Goal: Book appointment/travel/reservation

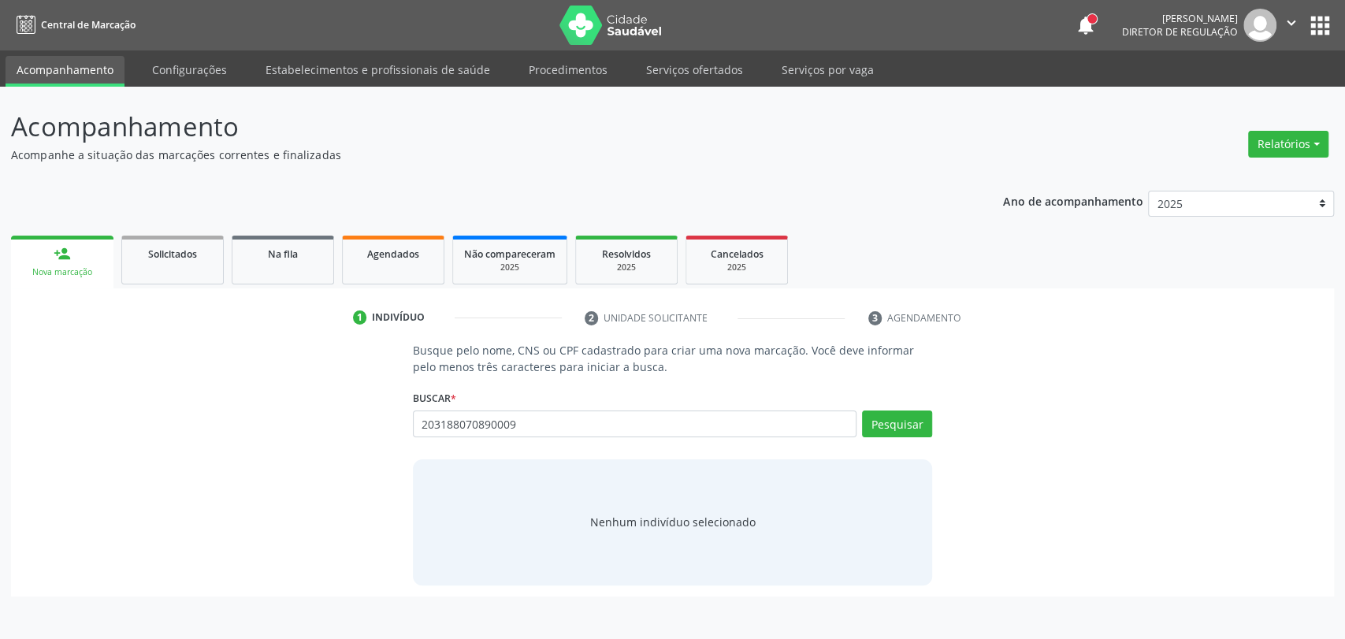
type input "203188070890009"
click at [649, 538] on button "Cadastrar novo indivíduo" at bounding box center [666, 536] width 151 height 27
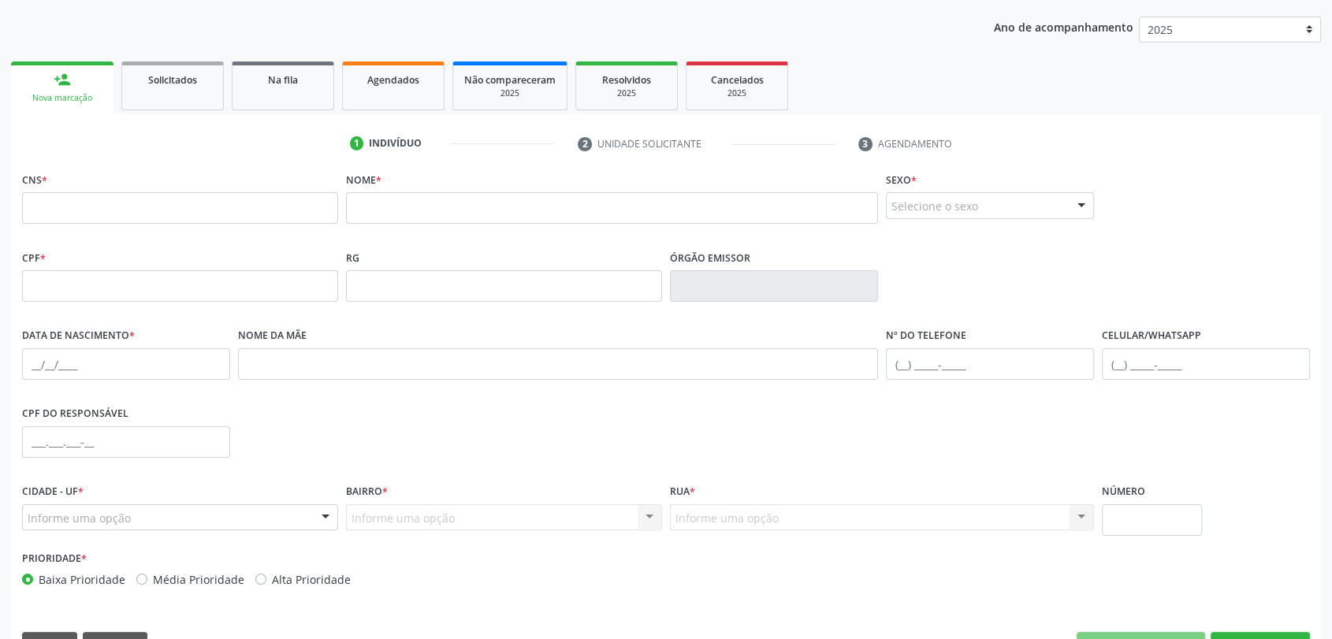
scroll to position [214, 0]
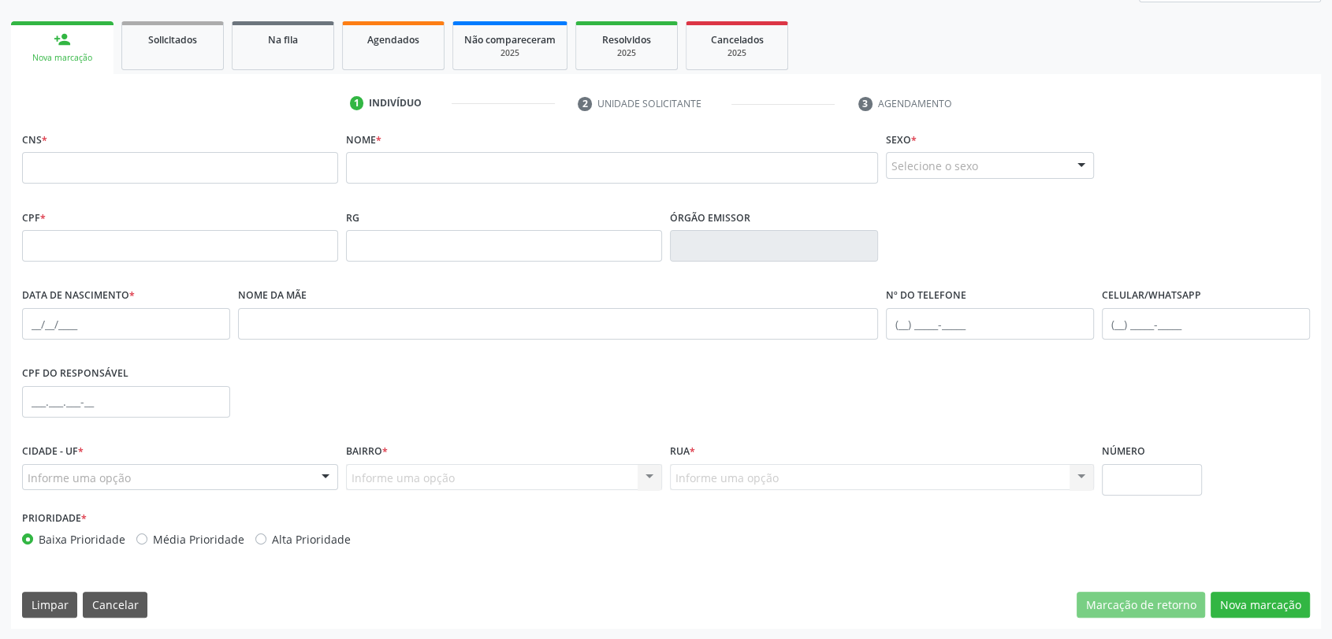
click at [116, 589] on div "CNS * Nome * Sexo * Selecione o sexo Masculino Feminino Nenhum resultado encont…" at bounding box center [666, 378] width 1310 height 501
click at [116, 594] on button "Cancelar" at bounding box center [115, 605] width 65 height 27
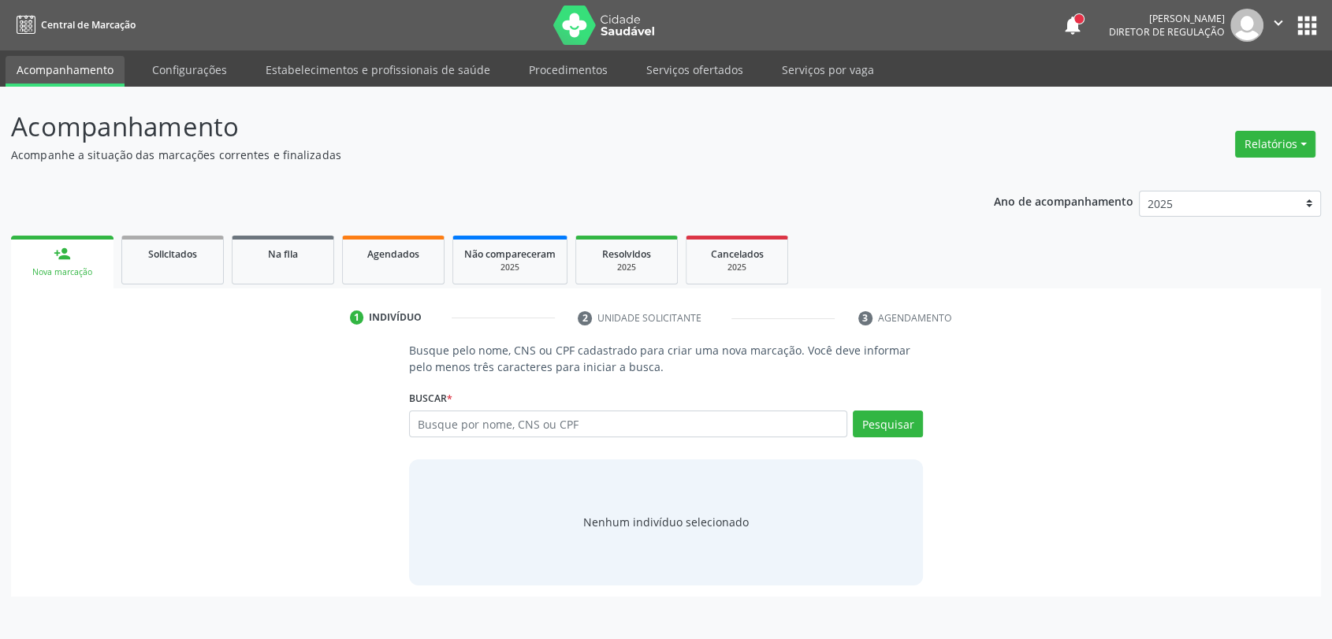
scroll to position [0, 0]
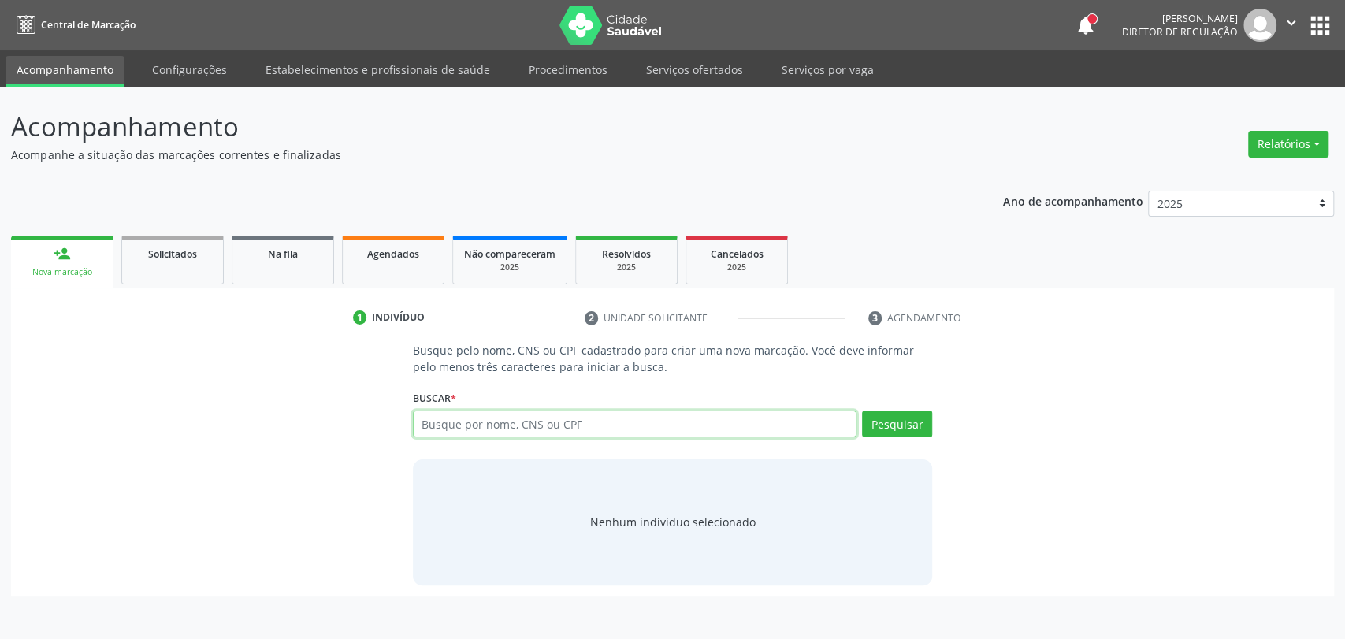
click at [539, 420] on input "text" at bounding box center [635, 424] width 444 height 27
type input "[PERSON_NAME] de mor"
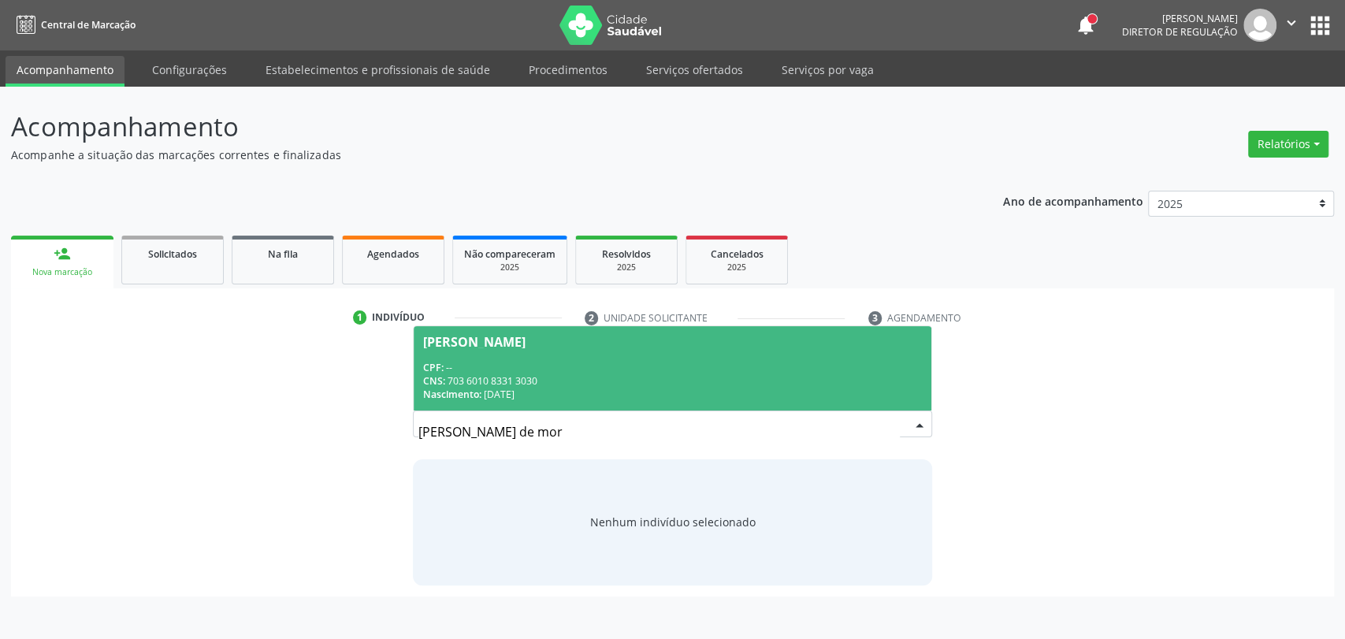
click at [753, 389] on div "Nascimento: [DATE]" at bounding box center [673, 394] width 500 height 13
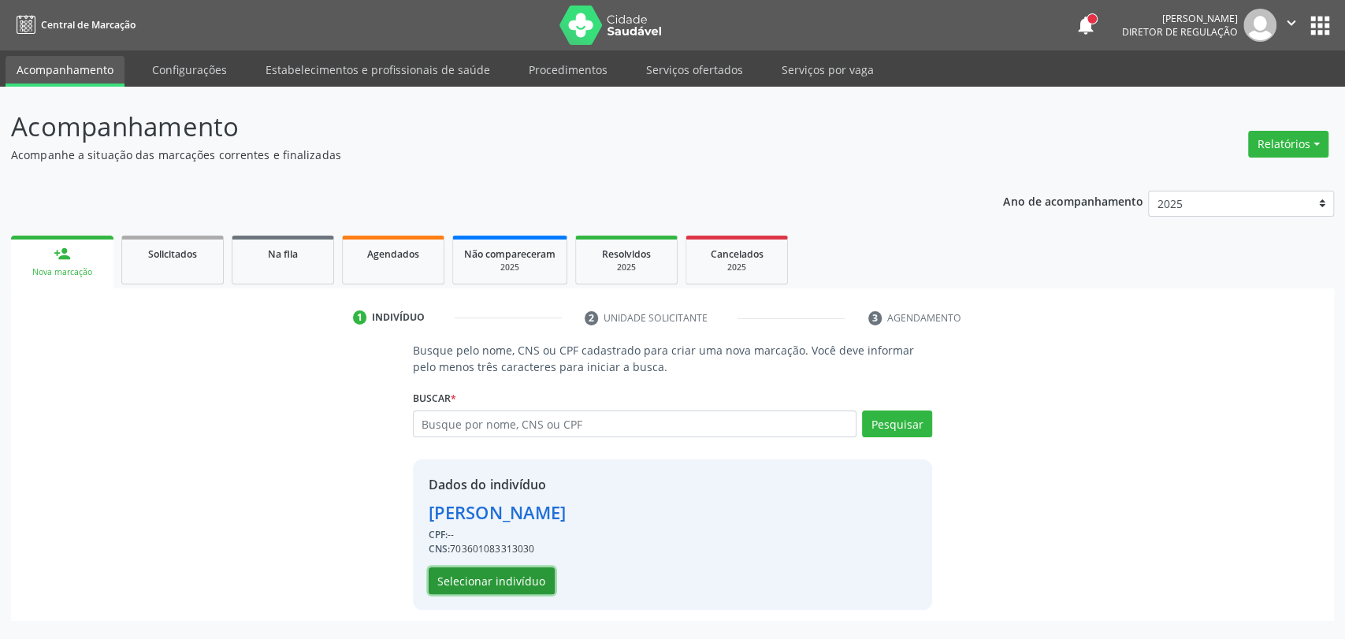
click at [500, 585] on button "Selecionar indivíduo" at bounding box center [492, 580] width 126 height 27
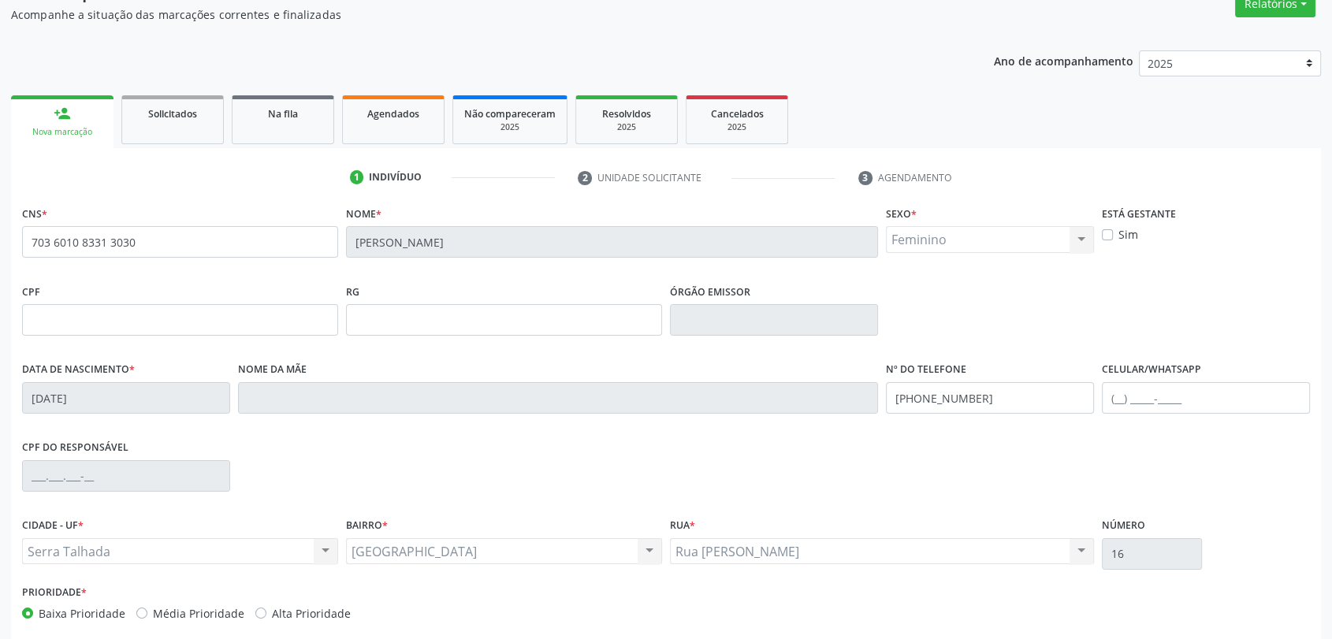
scroll to position [214, 0]
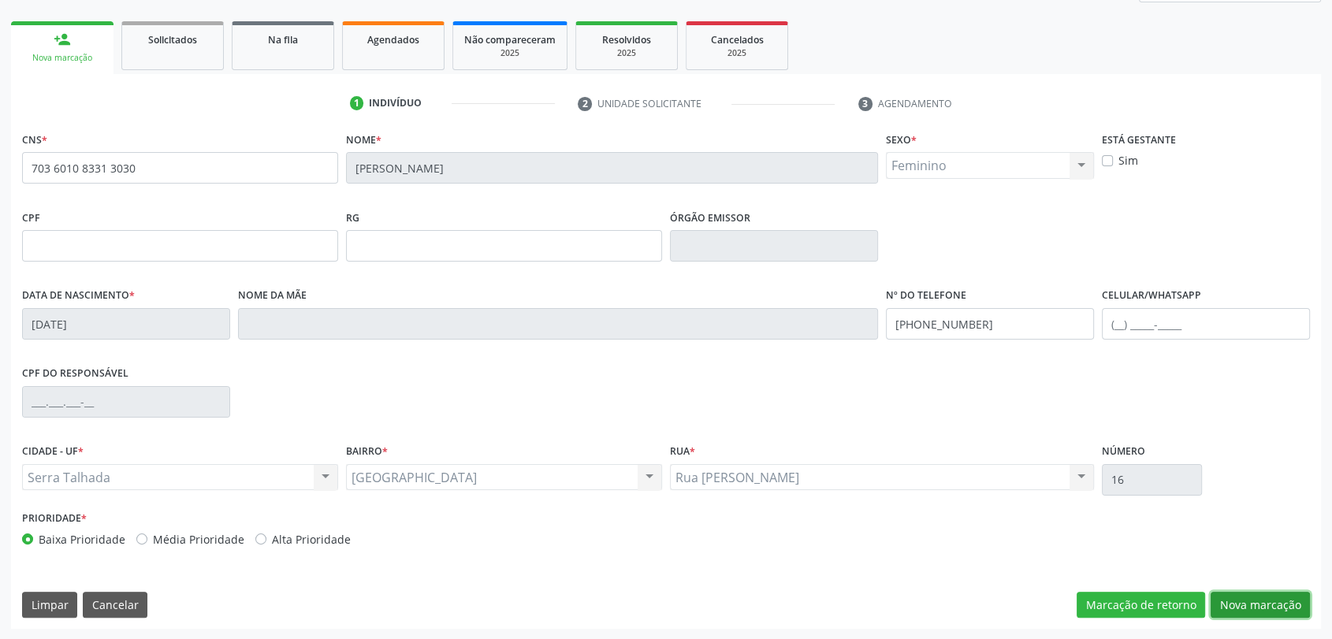
click at [1286, 607] on button "Nova marcação" at bounding box center [1259, 605] width 99 height 27
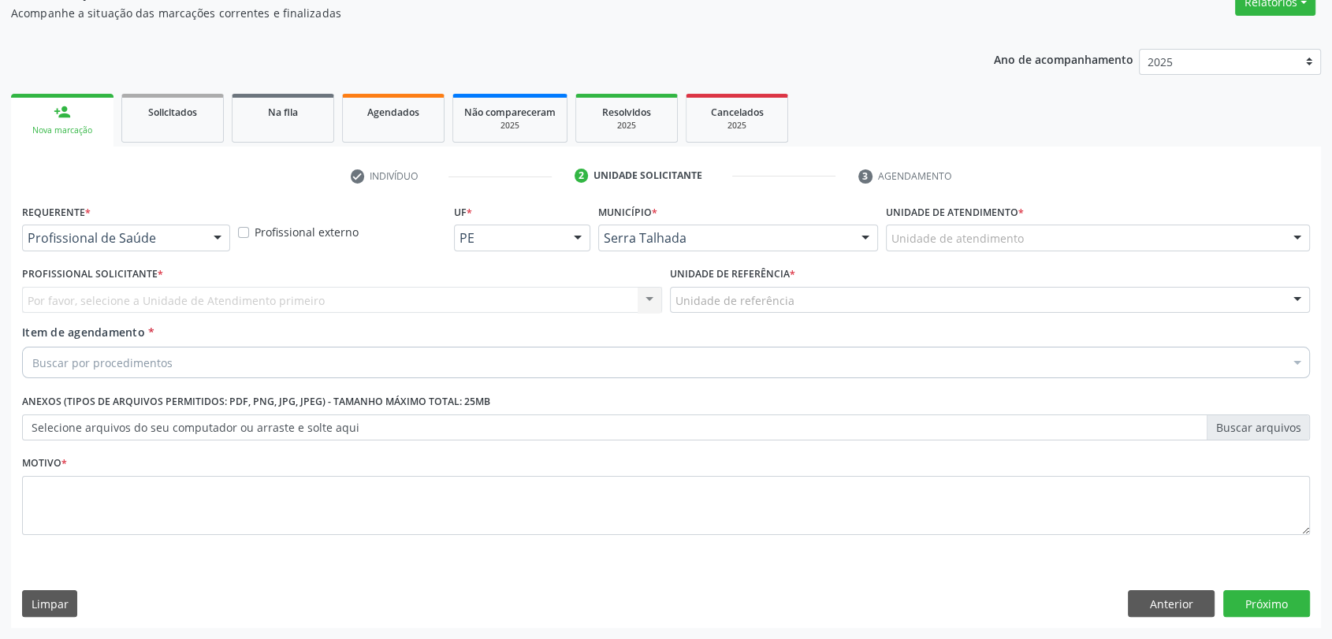
scroll to position [141, 0]
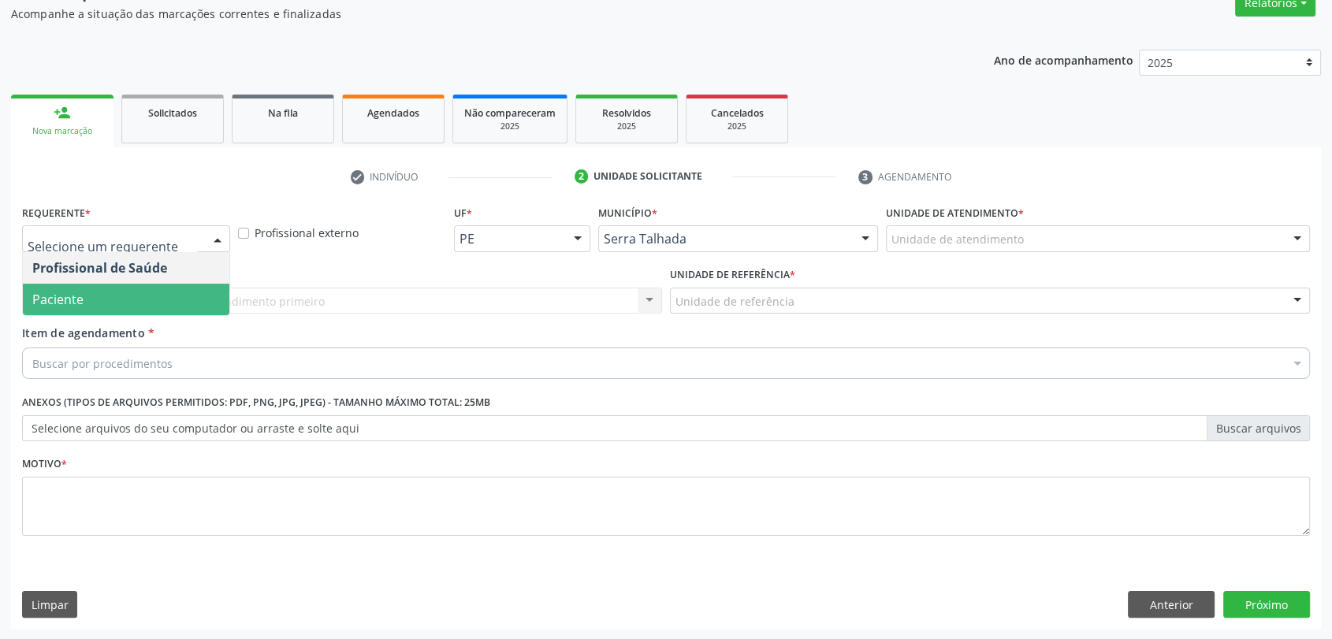
click at [71, 291] on span "Paciente" at bounding box center [57, 299] width 51 height 17
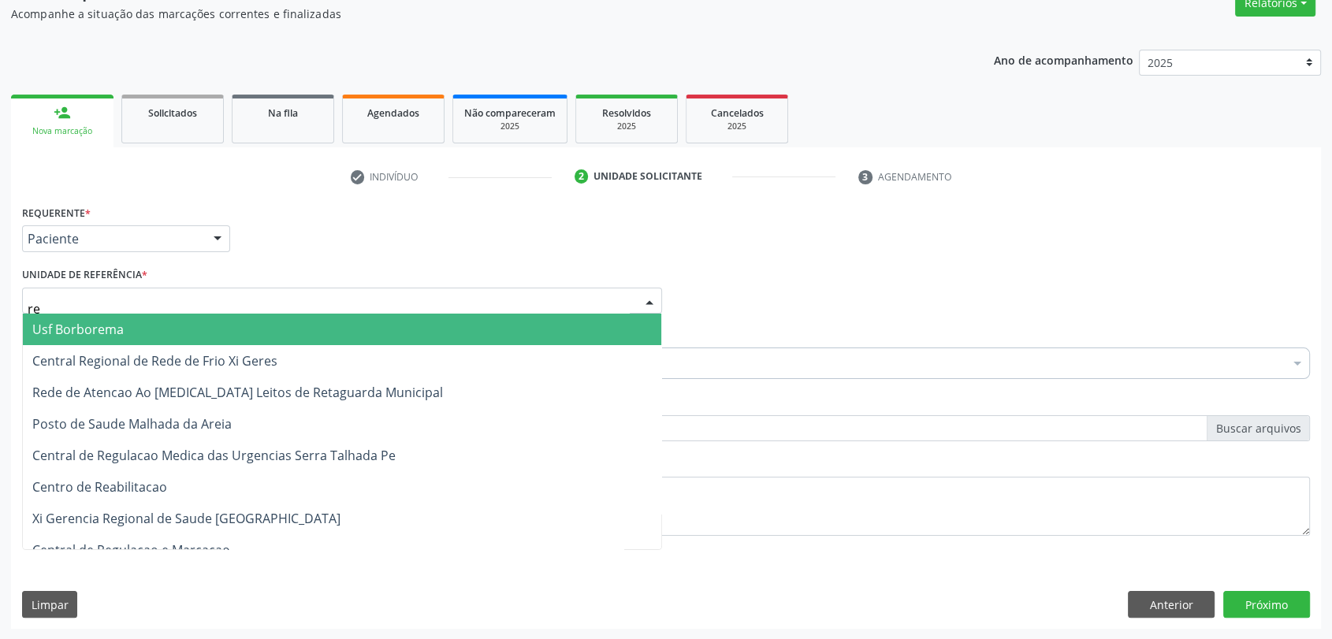
type input "rea"
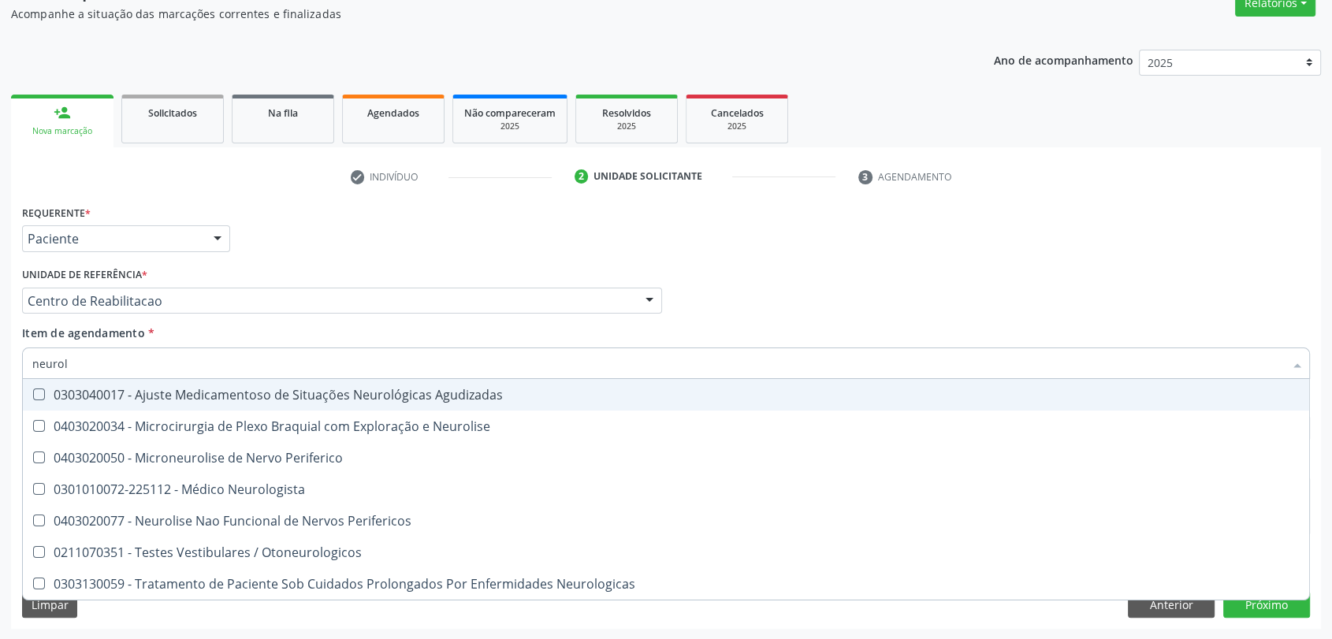
type input "neurolo"
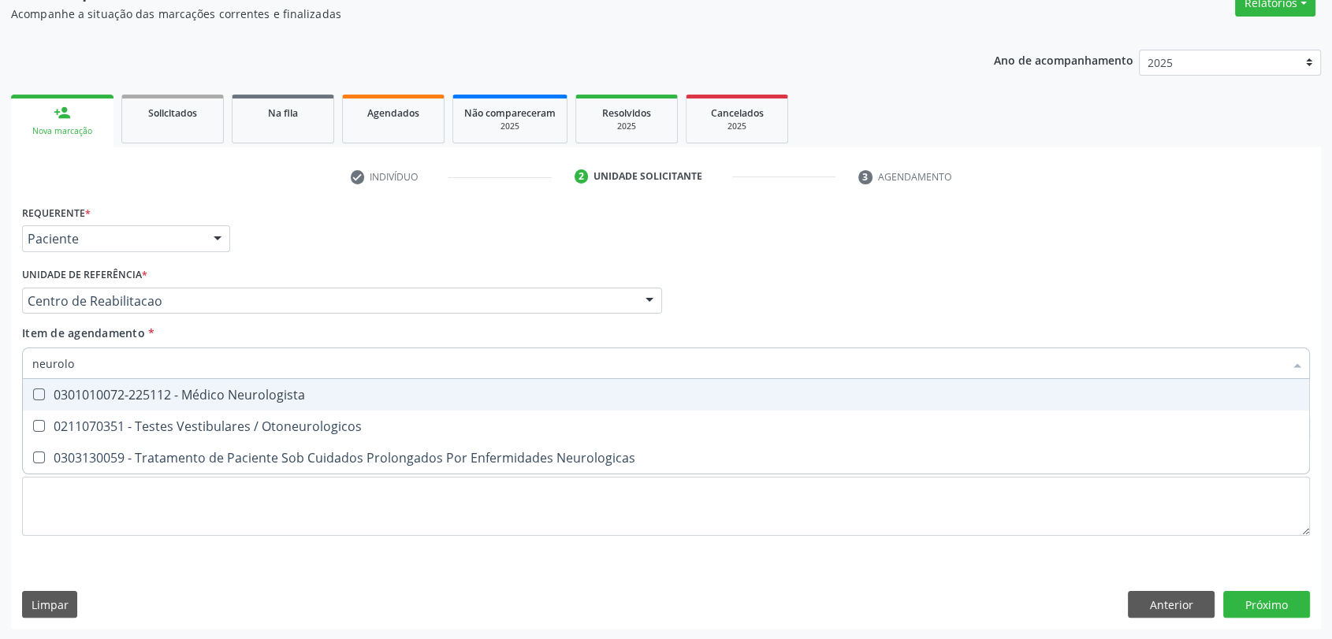
click at [147, 392] on div "0301010072-225112 - Médico Neurologista" at bounding box center [665, 394] width 1267 height 13
checkbox Neurologista "true"
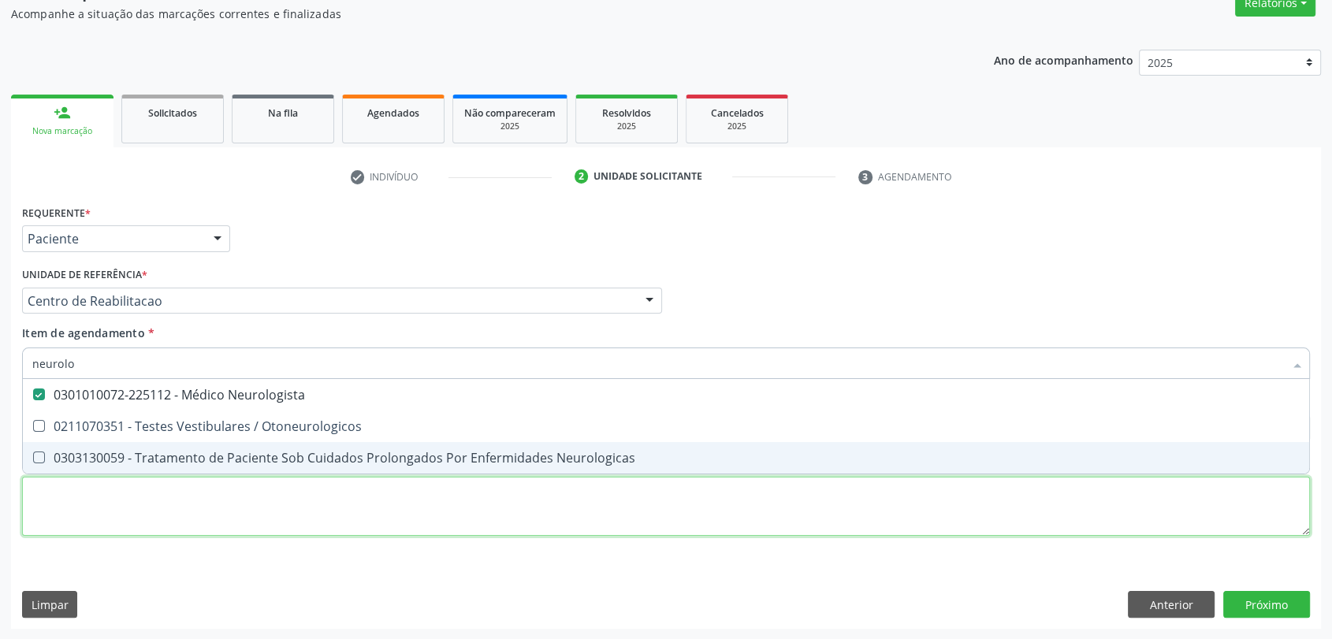
click at [122, 497] on div "Requerente * Paciente Profissional de Saúde Paciente Nenhum resultado encontrad…" at bounding box center [666, 379] width 1288 height 357
checkbox Otoneurologicos "true"
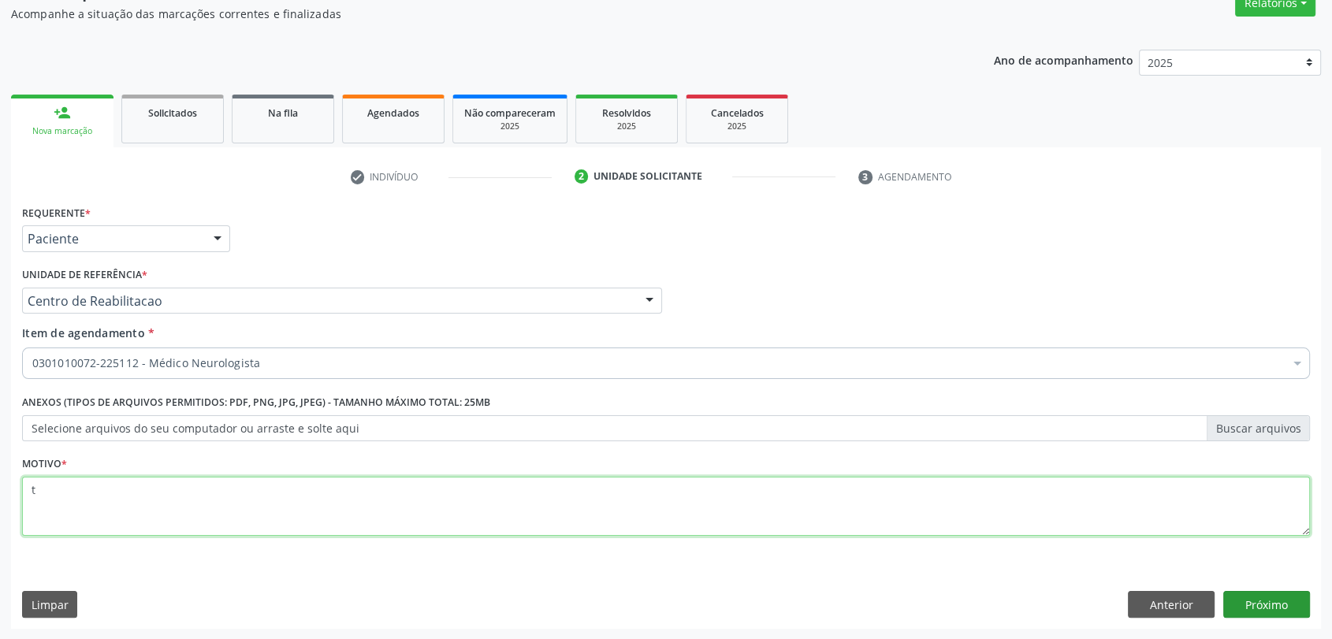
type textarea "t"
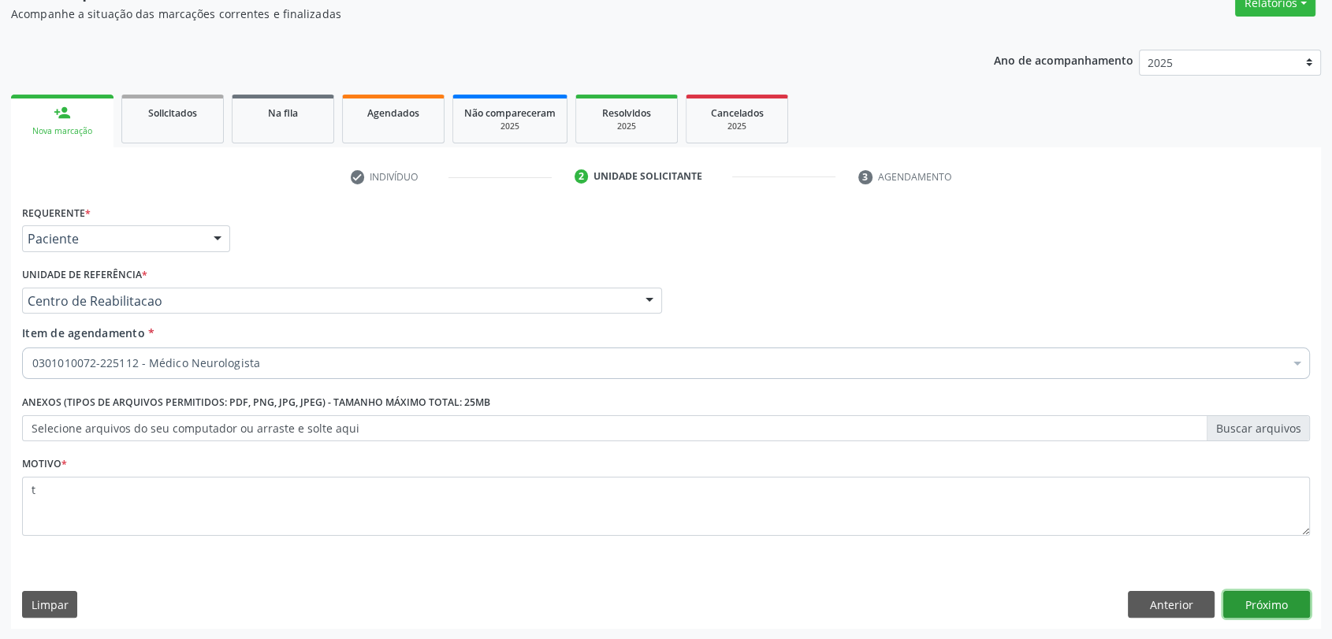
click at [1280, 593] on button "Próximo" at bounding box center [1266, 604] width 87 height 27
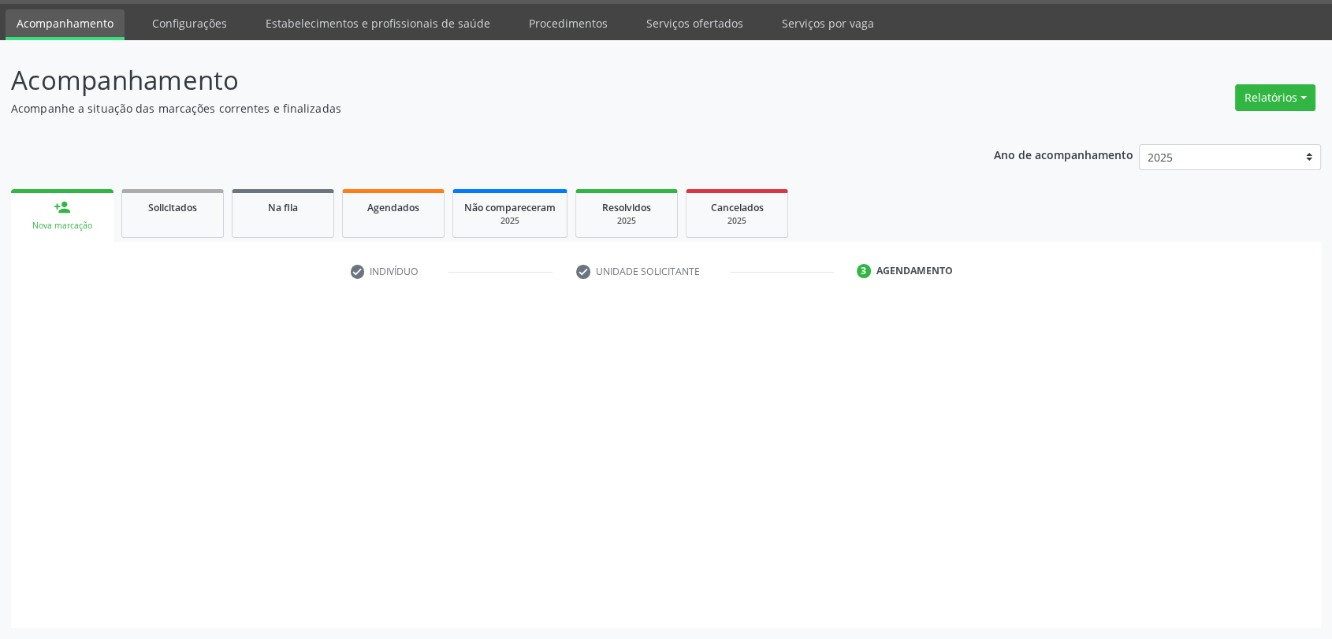
scroll to position [46, 0]
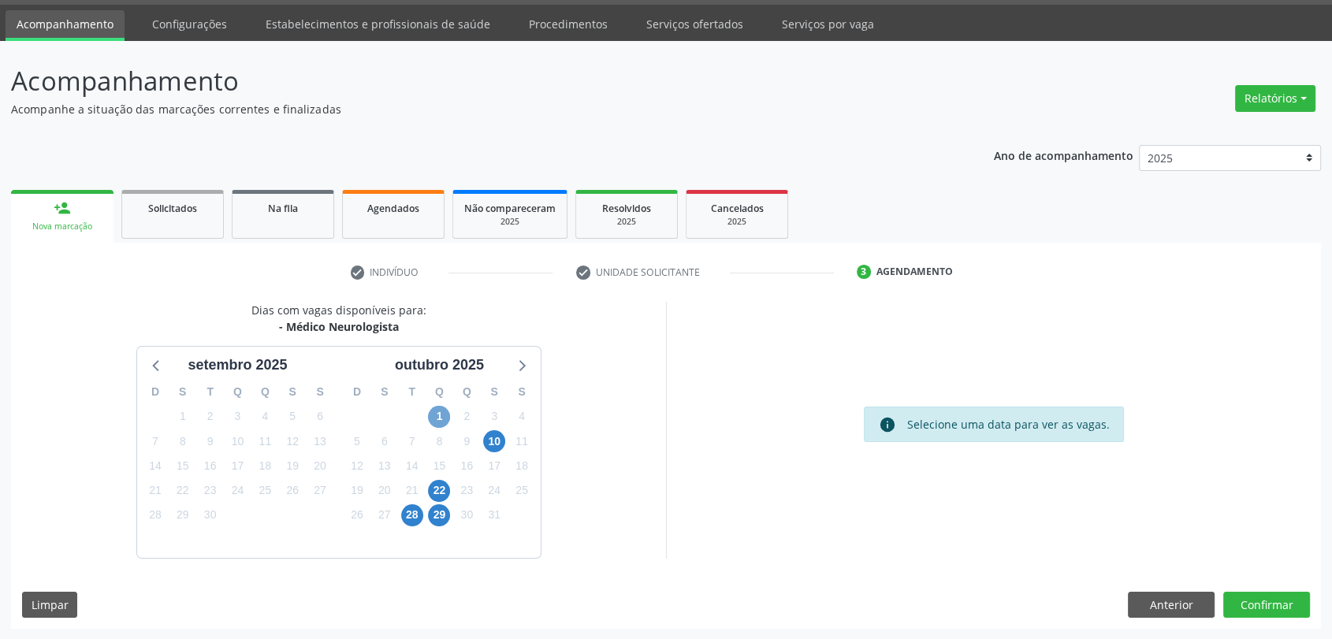
click at [431, 417] on span "1" at bounding box center [439, 417] width 22 height 22
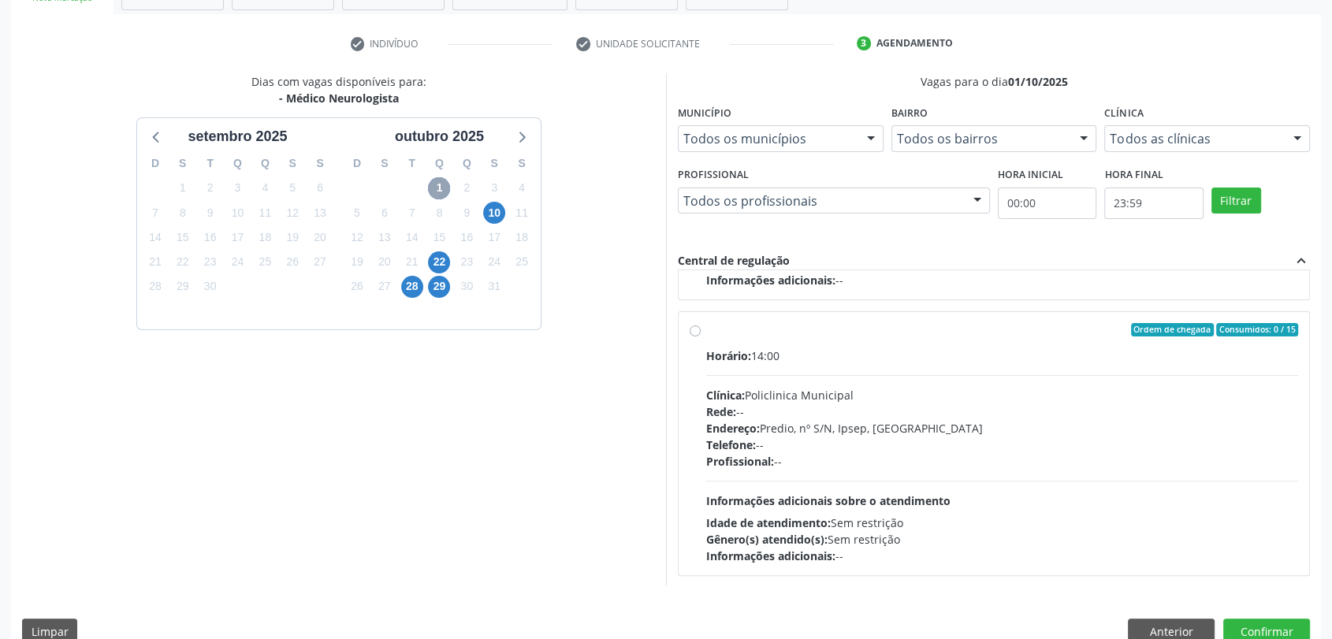
scroll to position [302, 0]
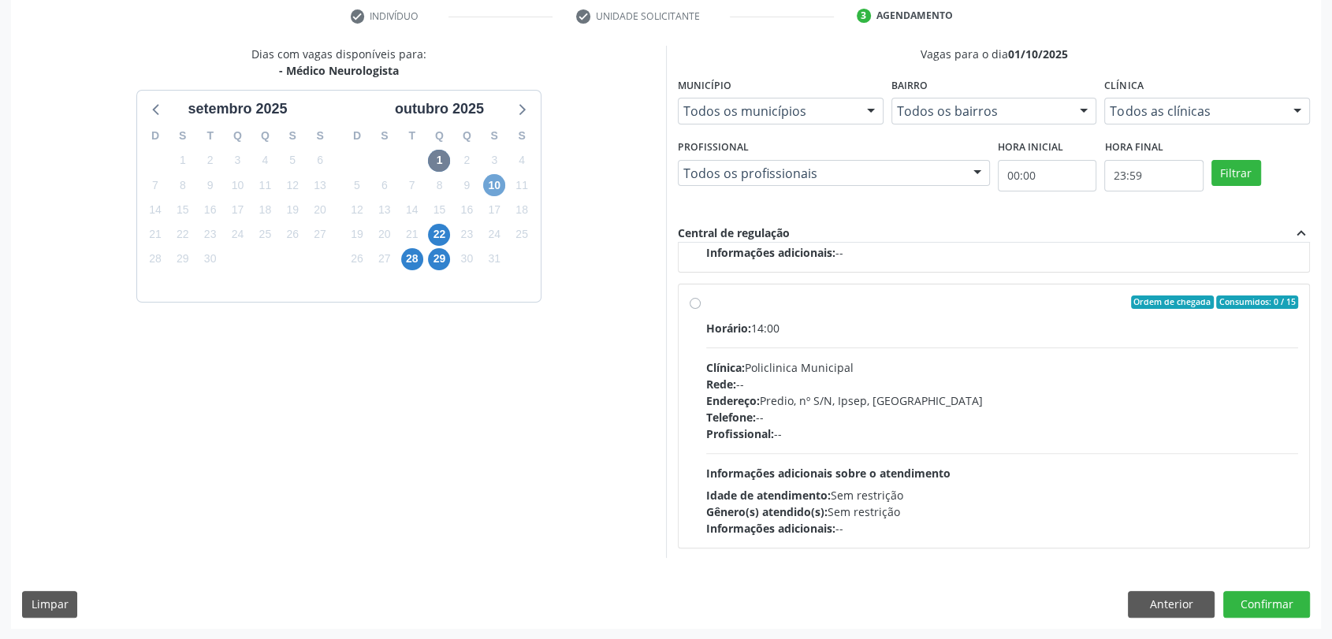
click at [485, 180] on span "10" at bounding box center [494, 185] width 22 height 22
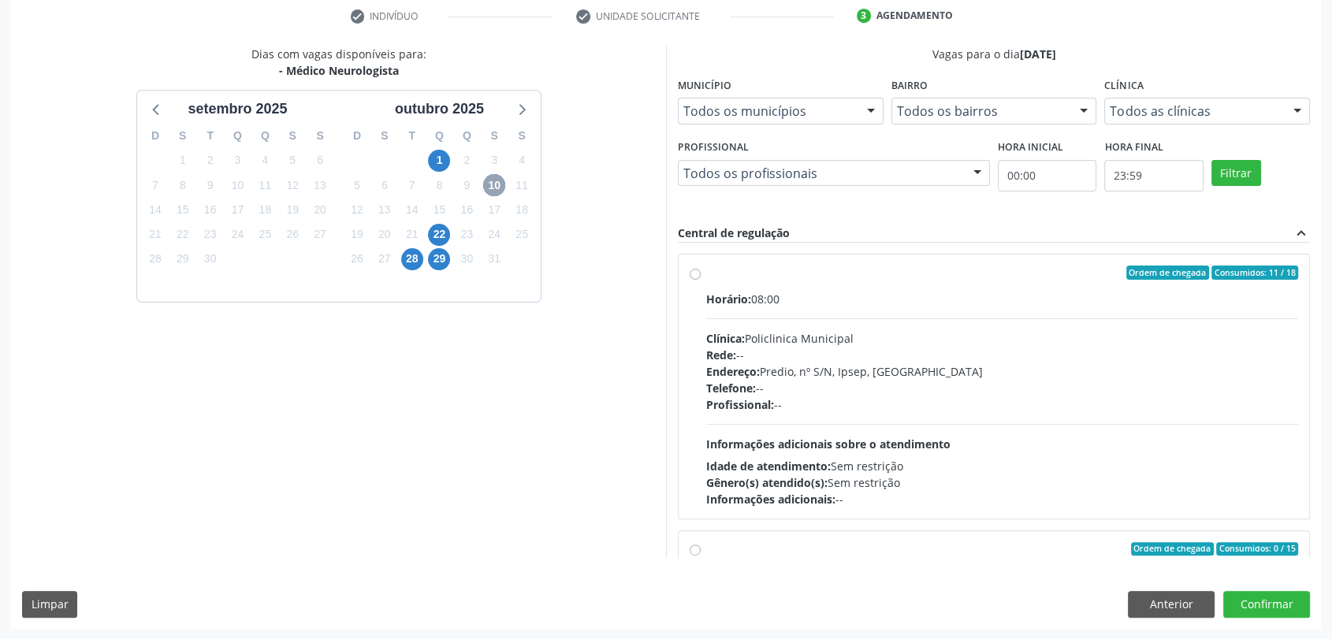
scroll to position [247, 0]
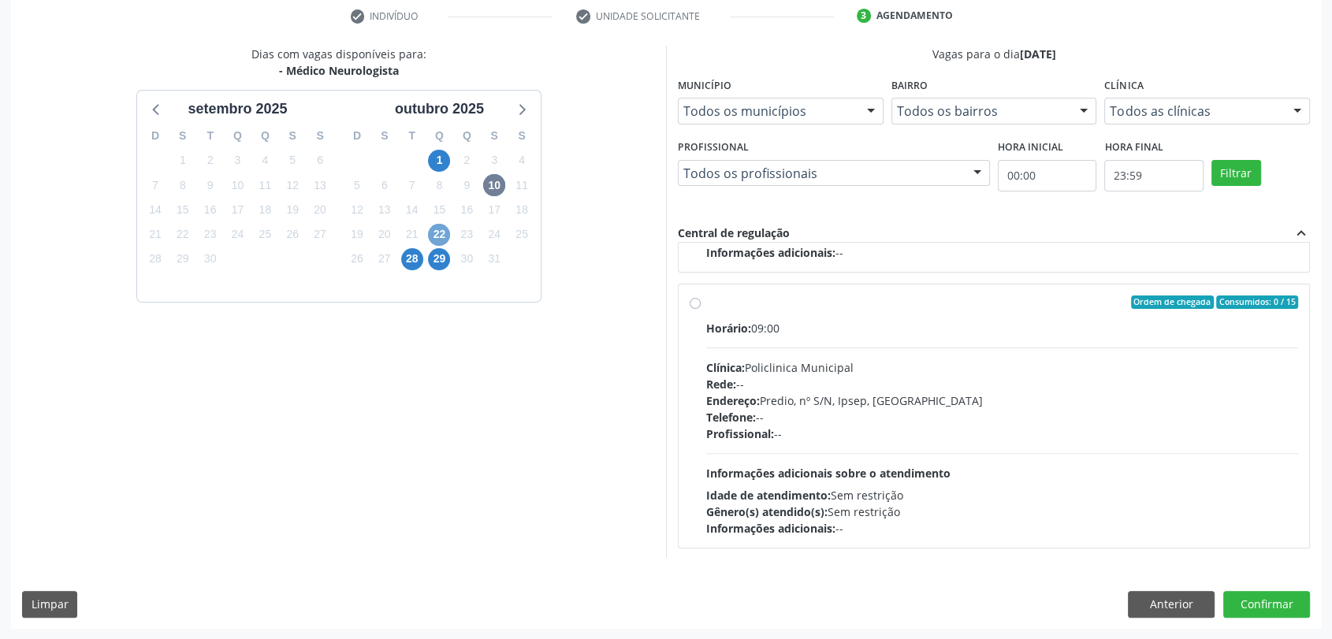
click at [435, 230] on span "22" at bounding box center [439, 235] width 22 height 22
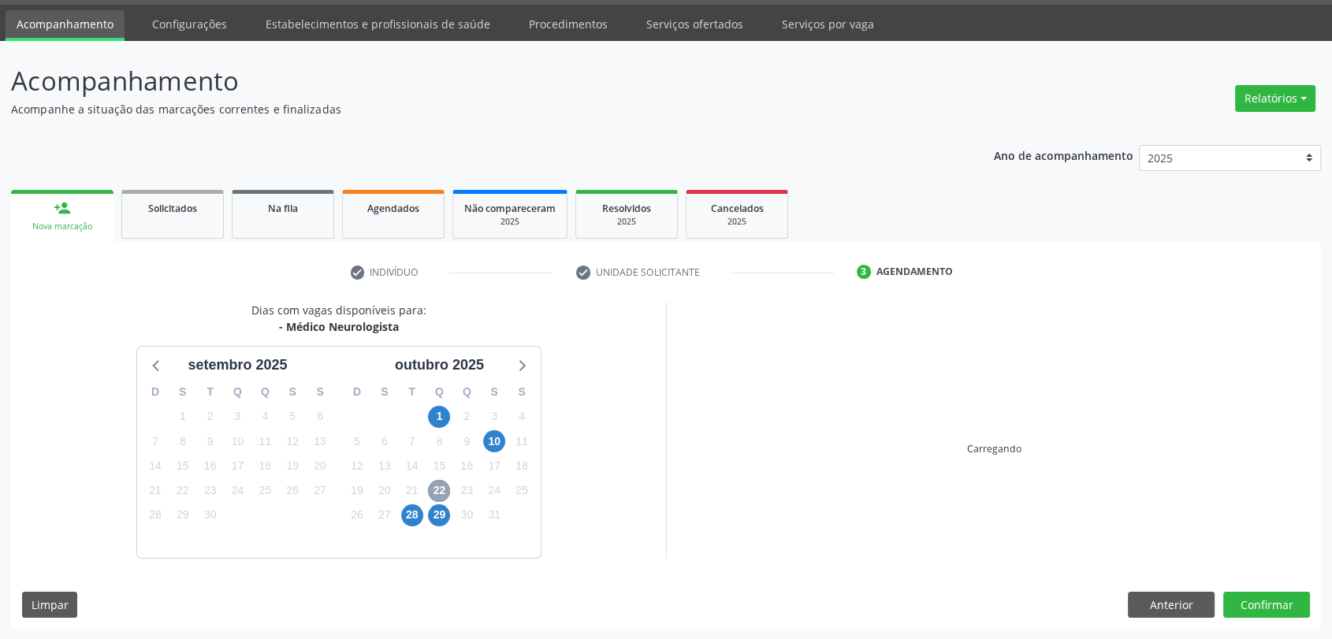
click at [440, 486] on span "22" at bounding box center [439, 491] width 22 height 22
click at [444, 491] on span "22" at bounding box center [439, 491] width 22 height 22
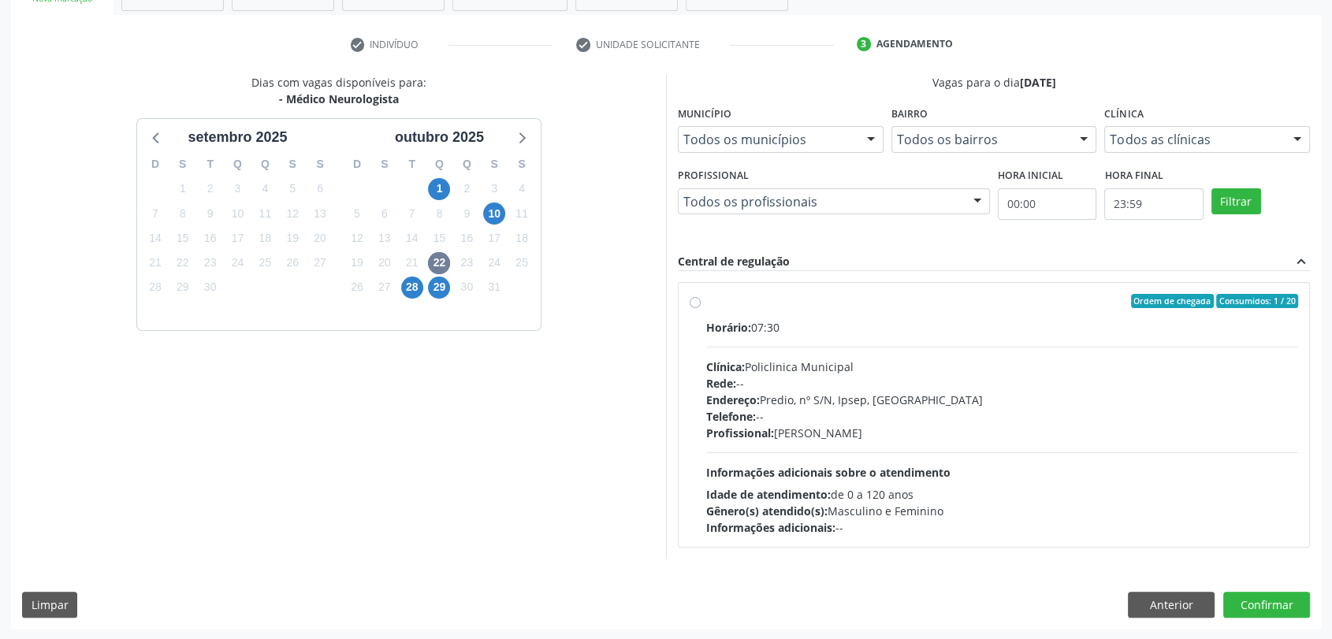
click at [441, 522] on div "Dias com vagas disponíveis para: - Médico Neurologista [DATE] D S T Q Q S S 31 …" at bounding box center [338, 316] width 655 height 484
click at [781, 421] on div "Telefone: --" at bounding box center [1002, 416] width 592 height 17
click at [701, 308] on input "Ordem de chegada Consumidos: 1 / 20 Horário: 07:30 Clínica: Policlinica Municip…" at bounding box center [694, 301] width 11 height 14
radio input "true"
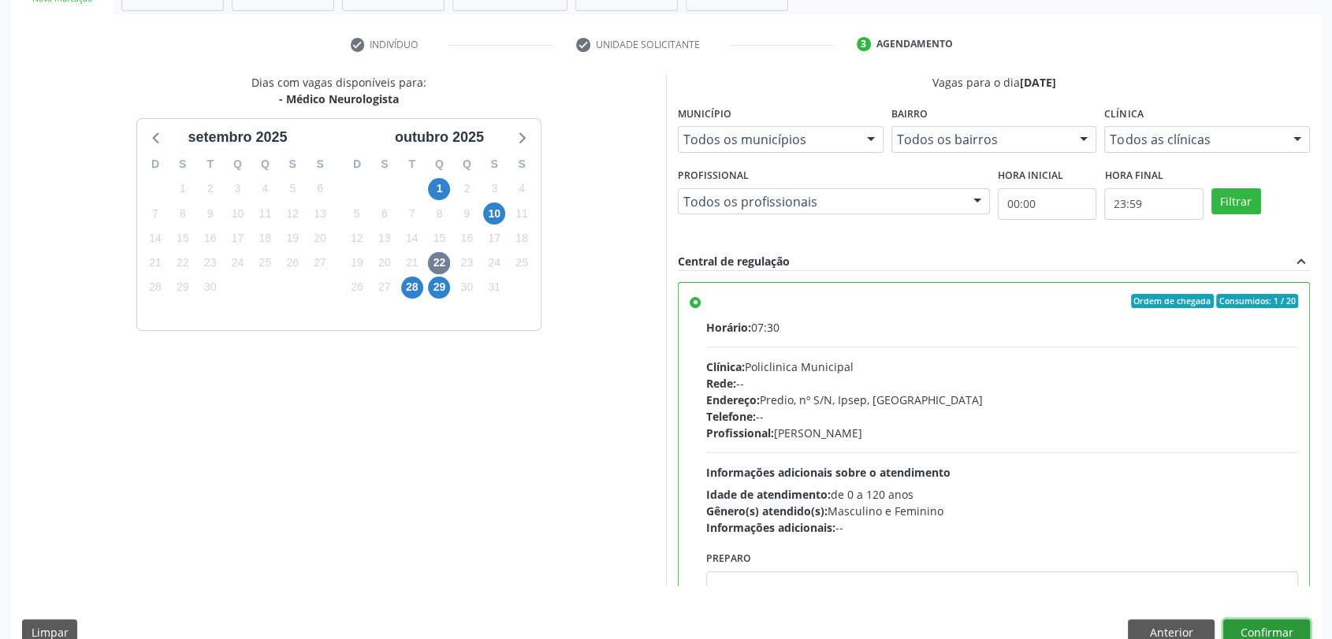
click at [1279, 625] on button "Confirmar" at bounding box center [1266, 632] width 87 height 27
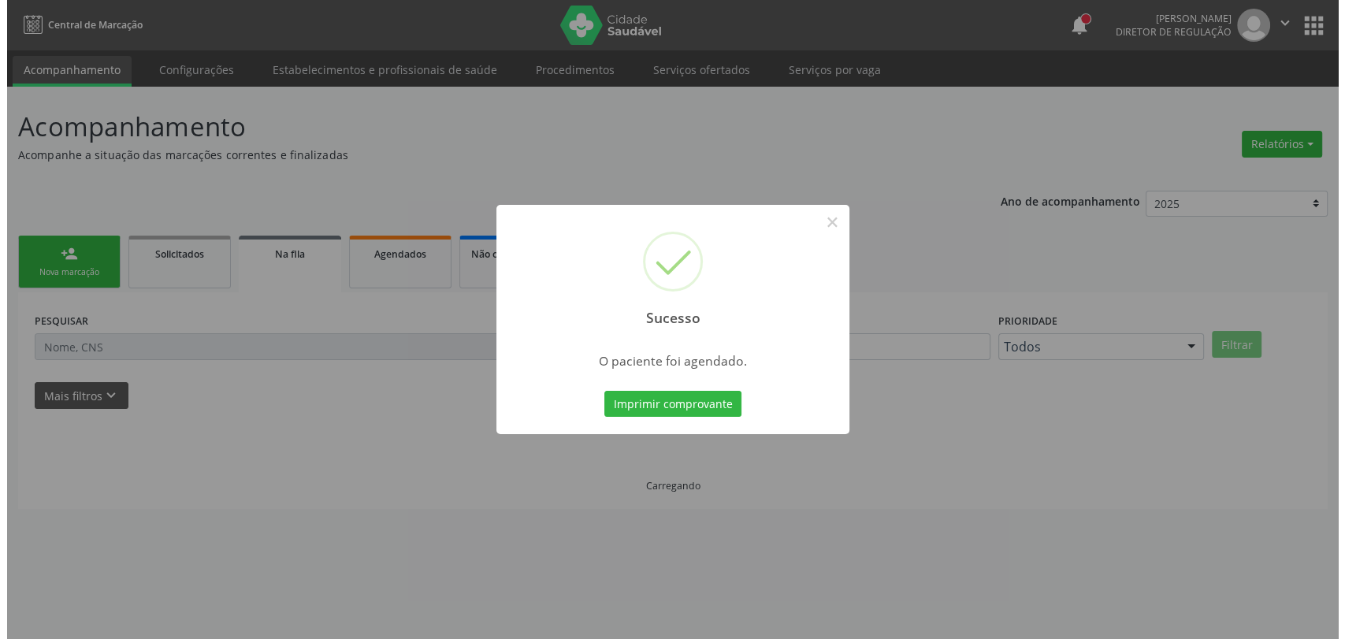
scroll to position [0, 0]
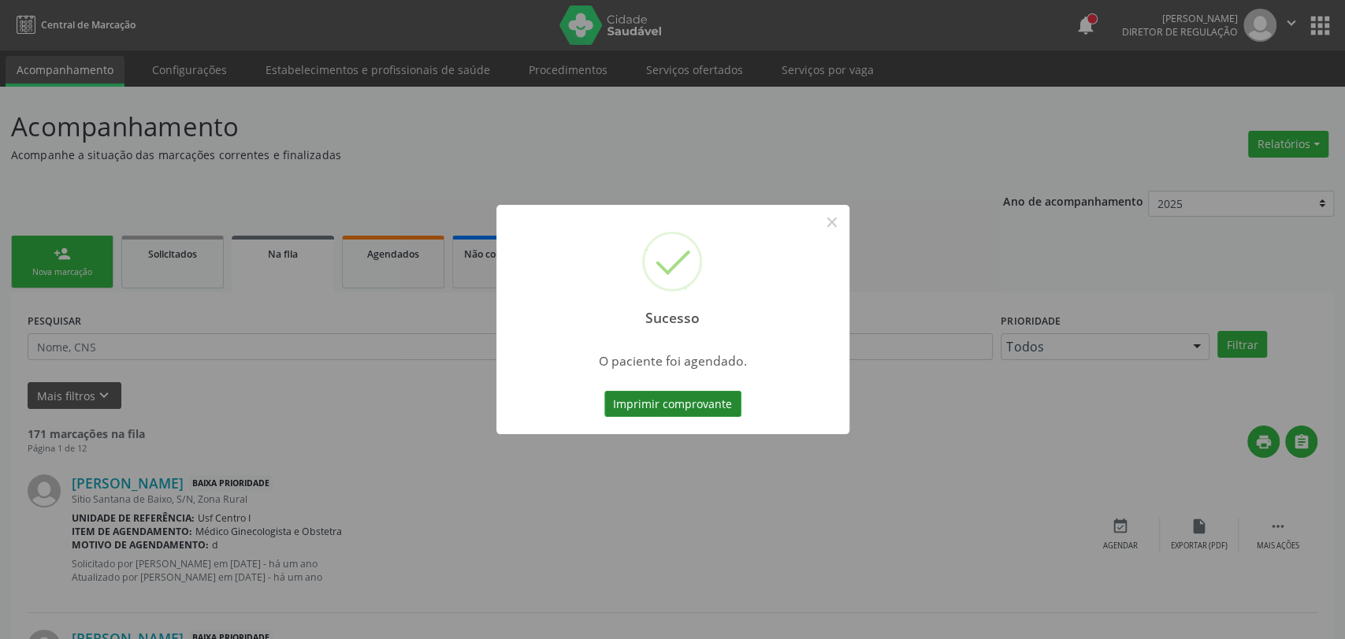
click at [708, 409] on button "Imprimir comprovante" at bounding box center [672, 404] width 137 height 27
